Goal: Task Accomplishment & Management: Manage account settings

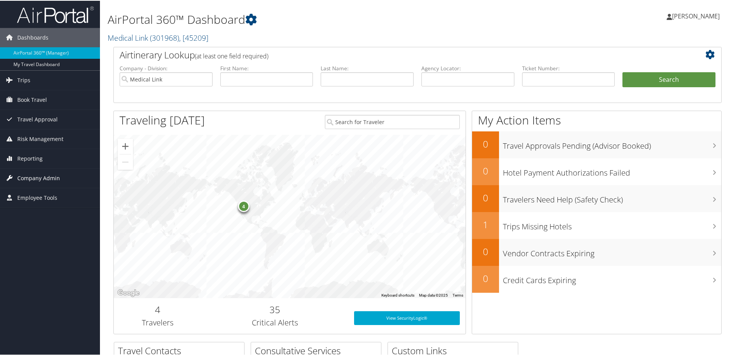
click at [43, 174] on span "Company Admin" at bounding box center [38, 177] width 43 height 19
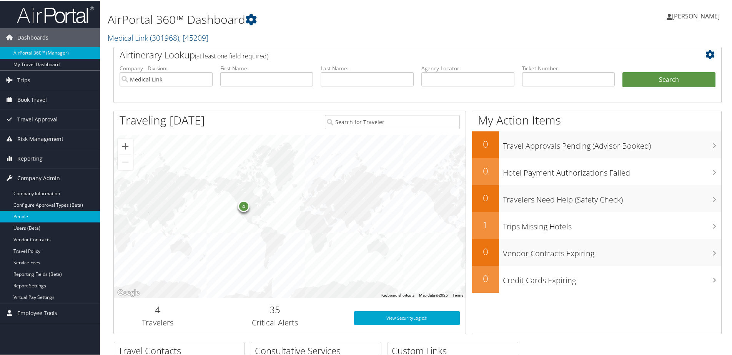
click at [24, 218] on link "People" at bounding box center [50, 216] width 100 height 12
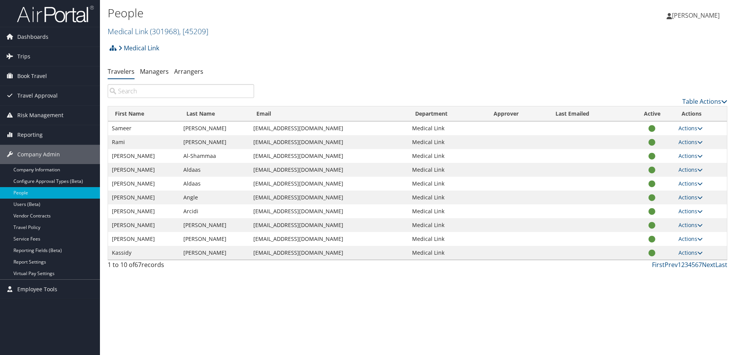
click at [159, 93] on input "search" at bounding box center [181, 91] width 146 height 14
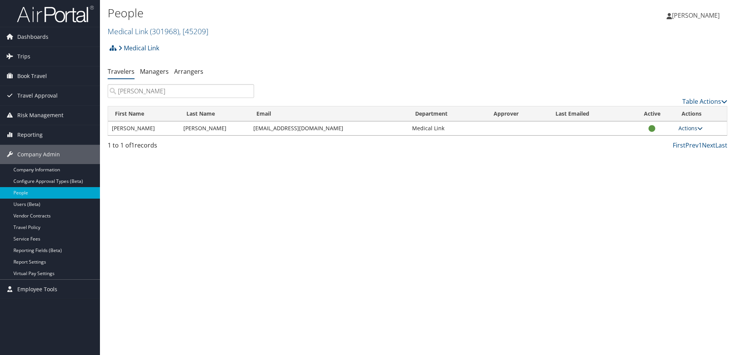
type input "[PERSON_NAME]"
click at [692, 128] on link "Actions" at bounding box center [690, 128] width 24 height 7
click at [656, 151] on link "View Profile" at bounding box center [665, 152] width 71 height 13
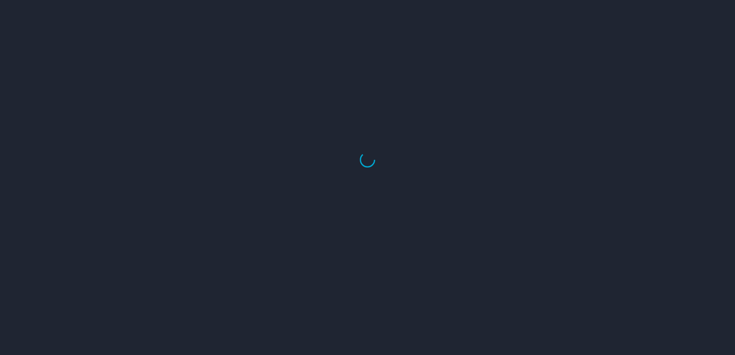
select select "US"
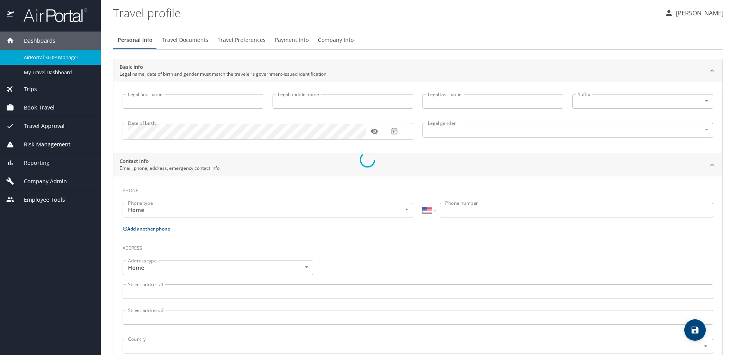
type input "[PERSON_NAME]"
type input "Female"
select select "US"
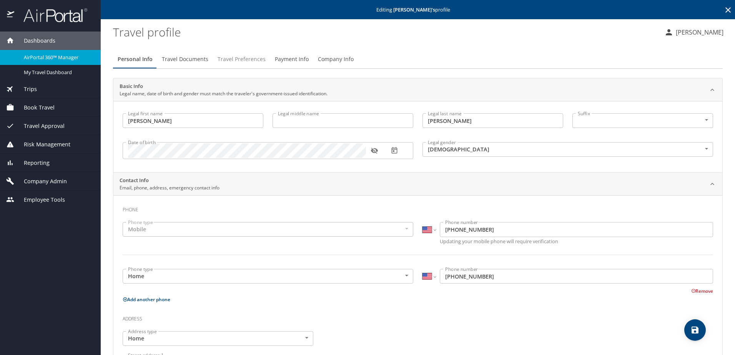
click at [231, 61] on span "Travel Preferences" at bounding box center [242, 60] width 48 height 10
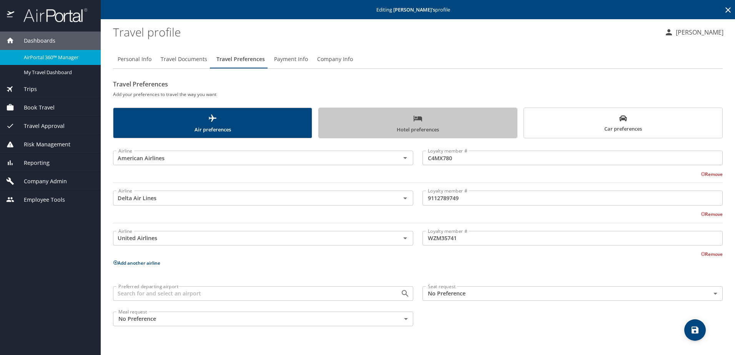
click at [447, 120] on span "Hotel preferences" at bounding box center [417, 124] width 189 height 20
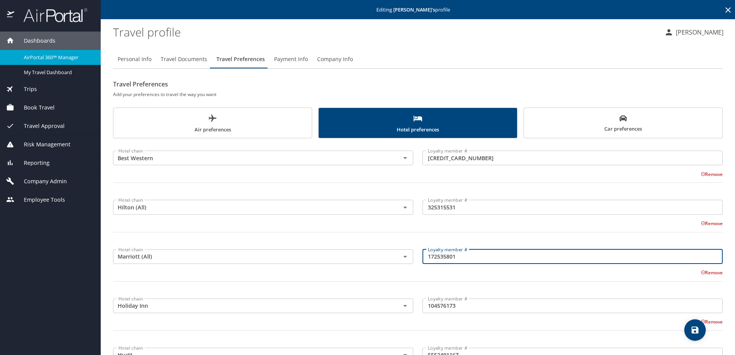
click at [457, 258] on input "172535801" at bounding box center [572, 256] width 300 height 15
drag, startPoint x: 427, startPoint y: 256, endPoint x: 440, endPoint y: 257, distance: 13.5
click at [440, 257] on input "172535801" at bounding box center [572, 256] width 300 height 15
click at [455, 258] on input "172535801" at bounding box center [572, 256] width 300 height 15
drag, startPoint x: 459, startPoint y: 260, endPoint x: 422, endPoint y: 253, distance: 37.8
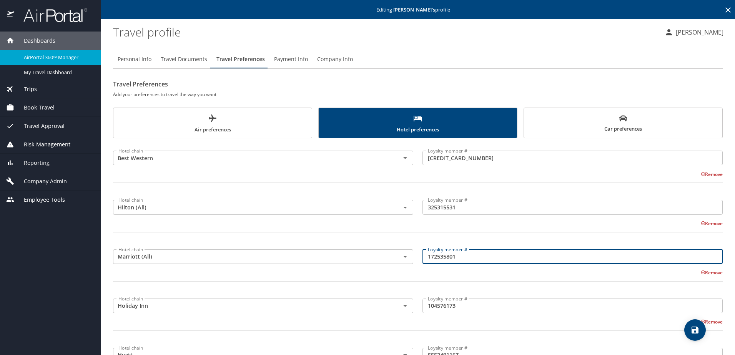
click at [422, 251] on input "172535801" at bounding box center [572, 256] width 300 height 15
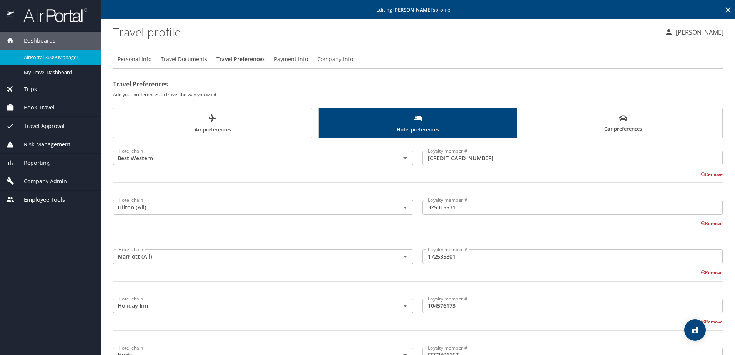
click at [191, 236] on div at bounding box center [417, 237] width 619 height 19
